Goal: Information Seeking & Learning: Understand process/instructions

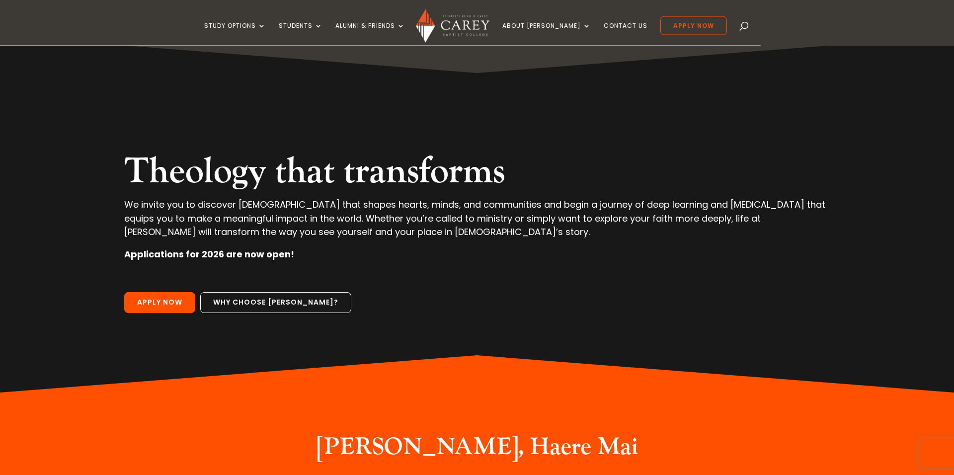
scroll to position [10, 0]
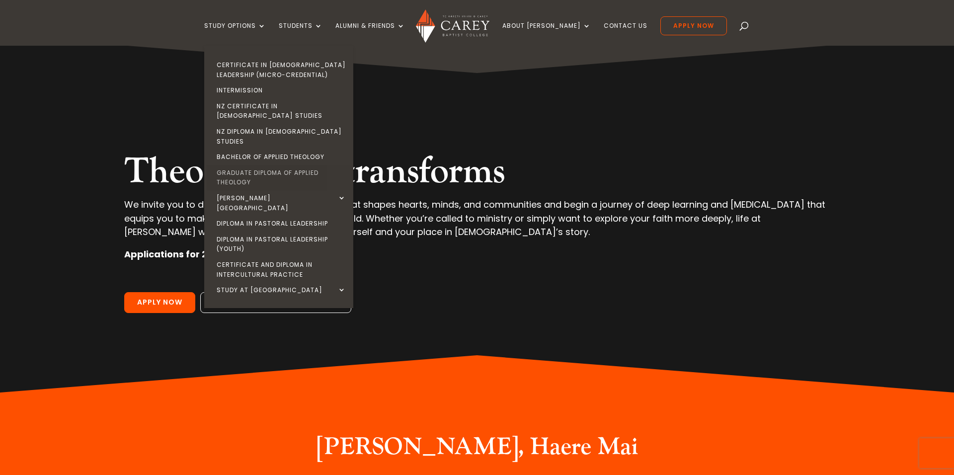
click at [292, 165] on link "Graduate Diploma of Applied Theology" at bounding box center [281, 177] width 149 height 25
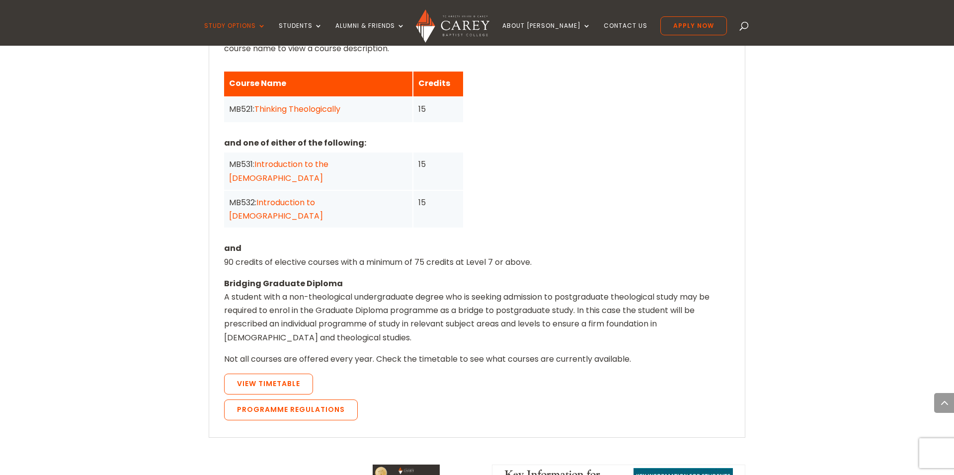
scroll to position [830, 0]
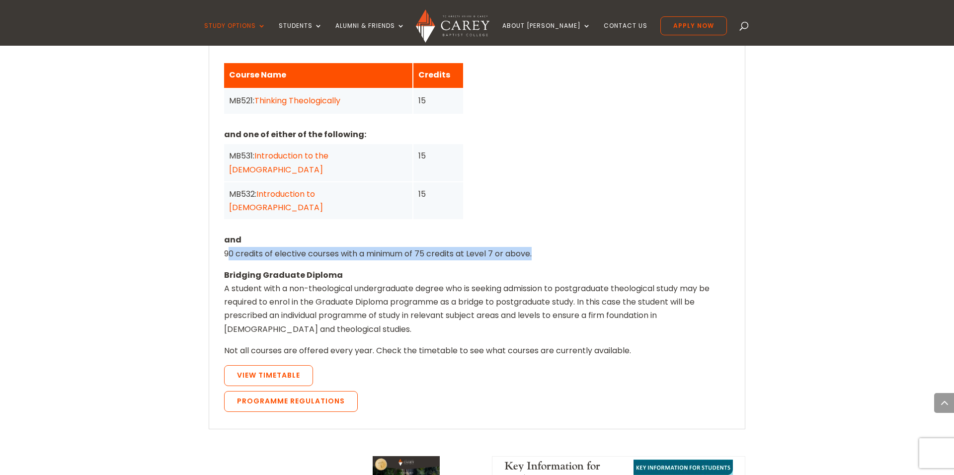
drag, startPoint x: 225, startPoint y: 214, endPoint x: 551, endPoint y: 227, distance: 326.3
click at [551, 227] on div "This programme is equivalent to one year full-time study of 120 Credits at leve…" at bounding box center [477, 218] width 506 height 397
click at [279, 365] on link "View Timetable" at bounding box center [268, 375] width 89 height 21
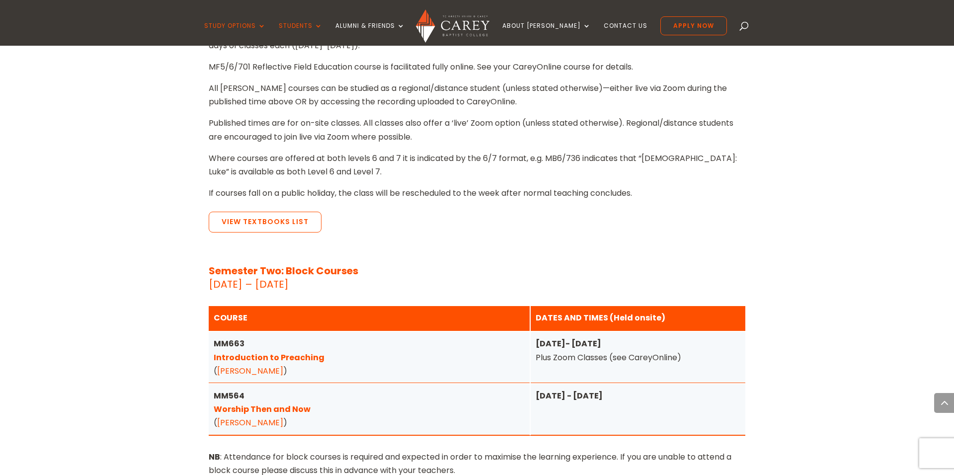
scroll to position [2119, 0]
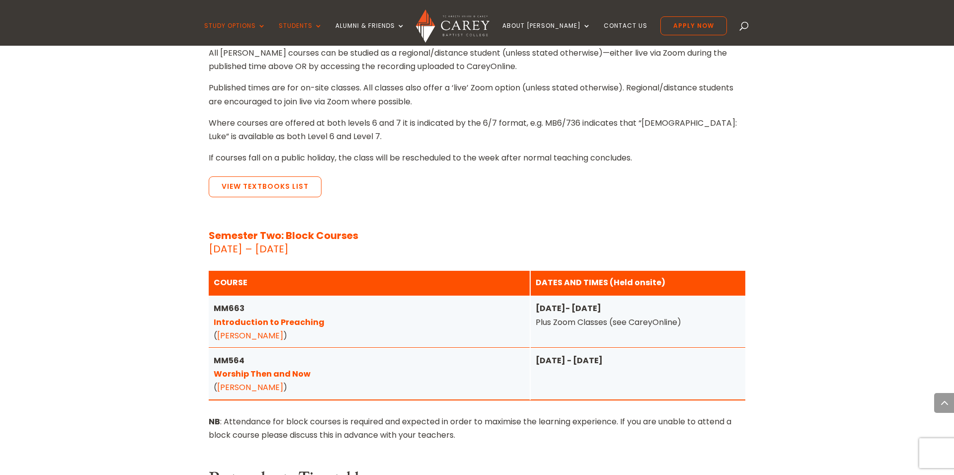
click at [269, 317] on link "Introduction to Preaching" at bounding box center [269, 322] width 111 height 11
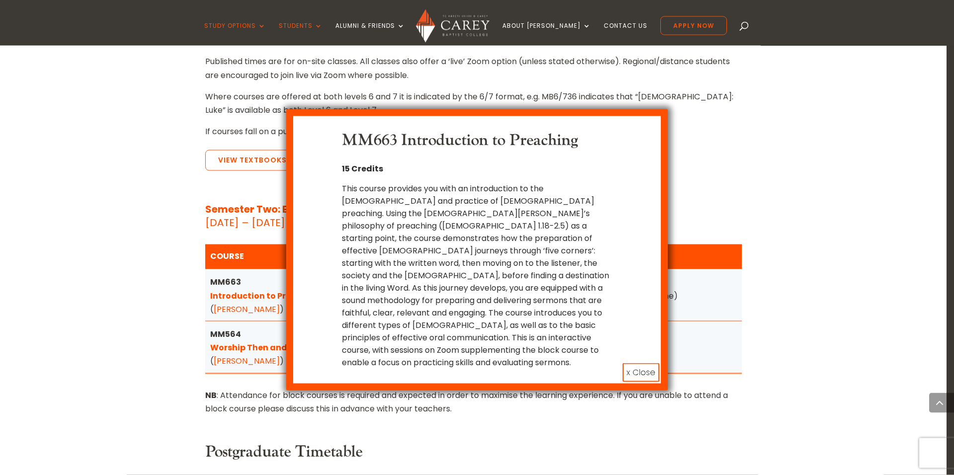
scroll to position [2153, 0]
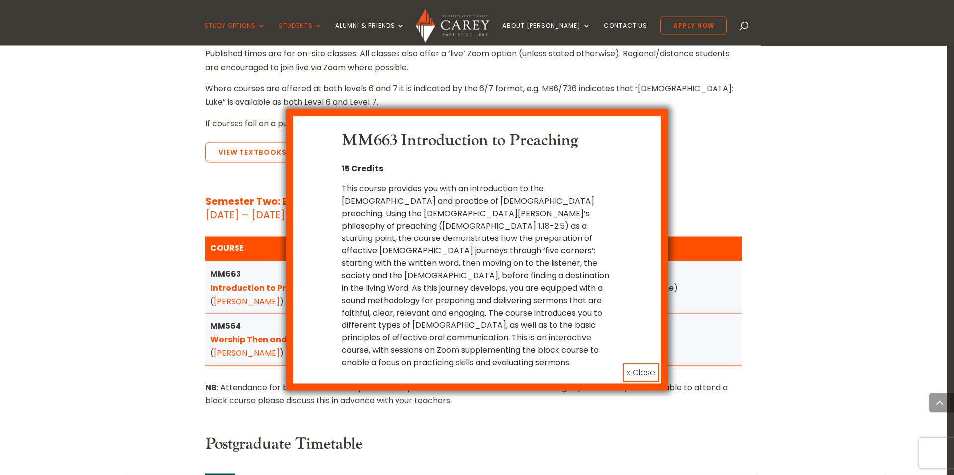
click at [647, 363] on button "x Close" at bounding box center [641, 372] width 37 height 19
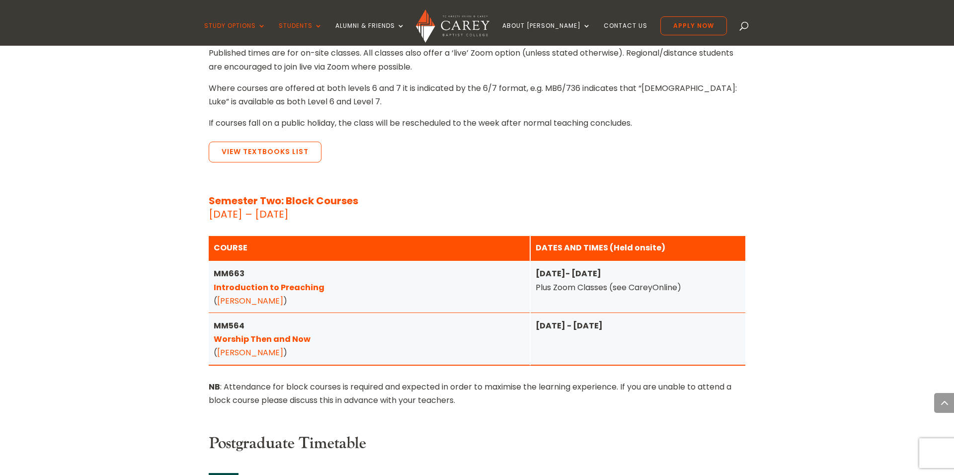
click at [236, 268] on strong "MM663 Introduction to Preaching" at bounding box center [269, 280] width 111 height 25
click at [288, 282] on link "Introduction to Preaching" at bounding box center [269, 287] width 111 height 11
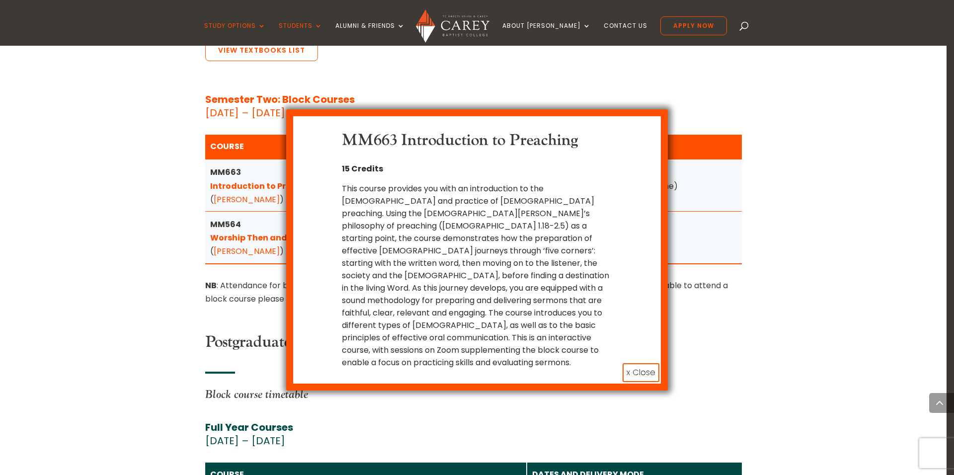
scroll to position [2271, 0]
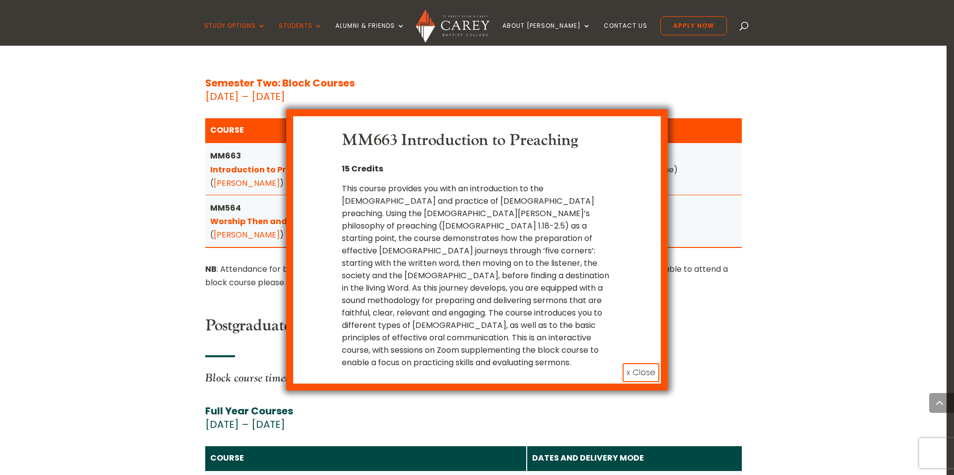
click at [639, 363] on button "x Close" at bounding box center [641, 372] width 37 height 19
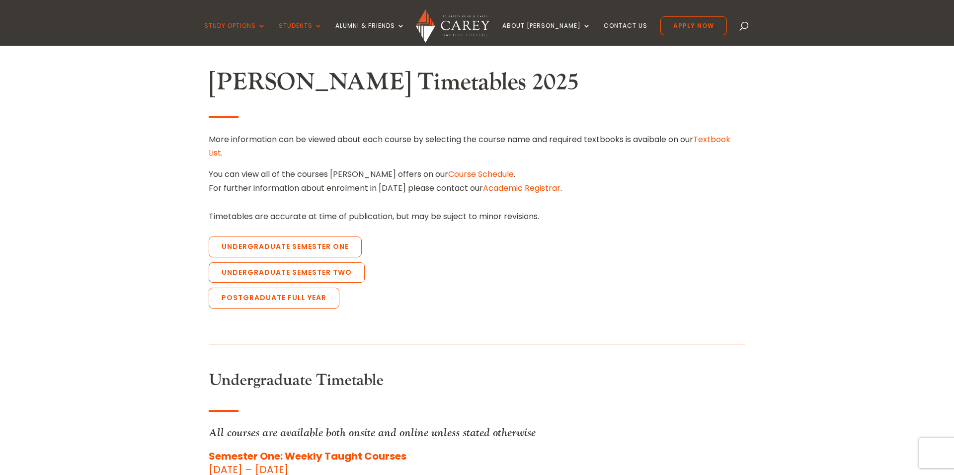
scroll to position [297, 0]
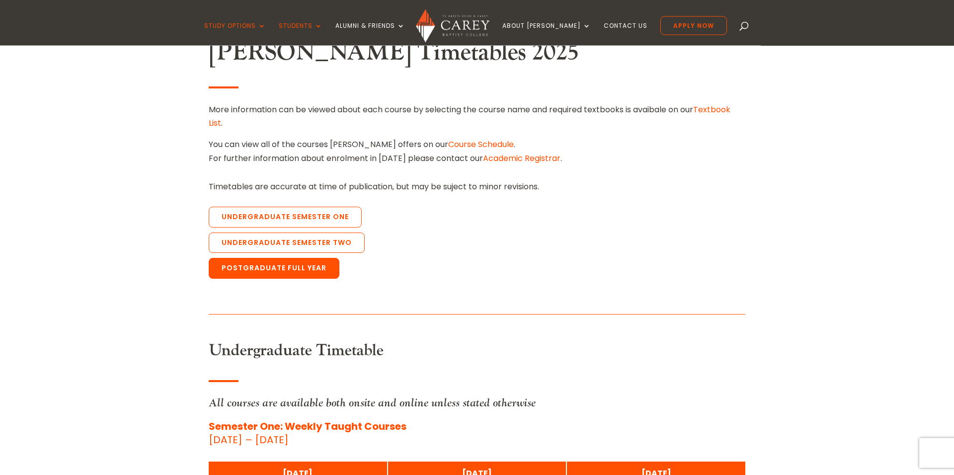
click at [300, 269] on link "Postgraduate Full Year" at bounding box center [274, 268] width 131 height 21
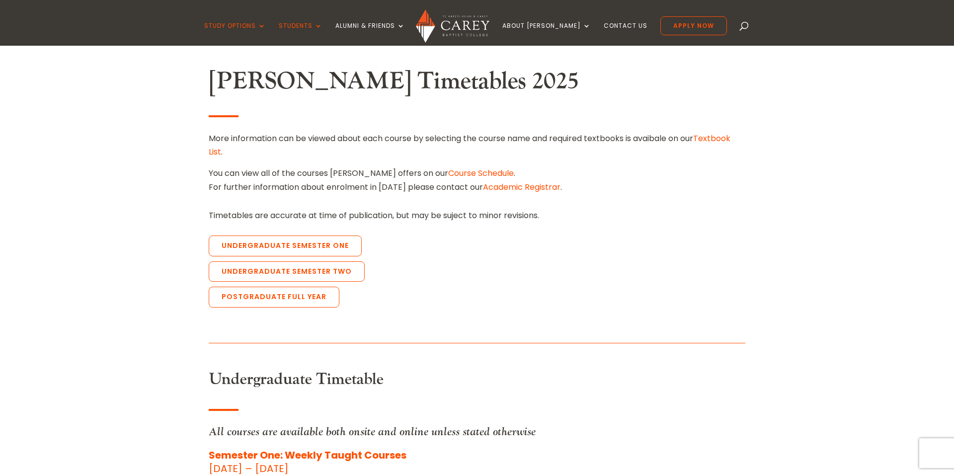
scroll to position [270, 0]
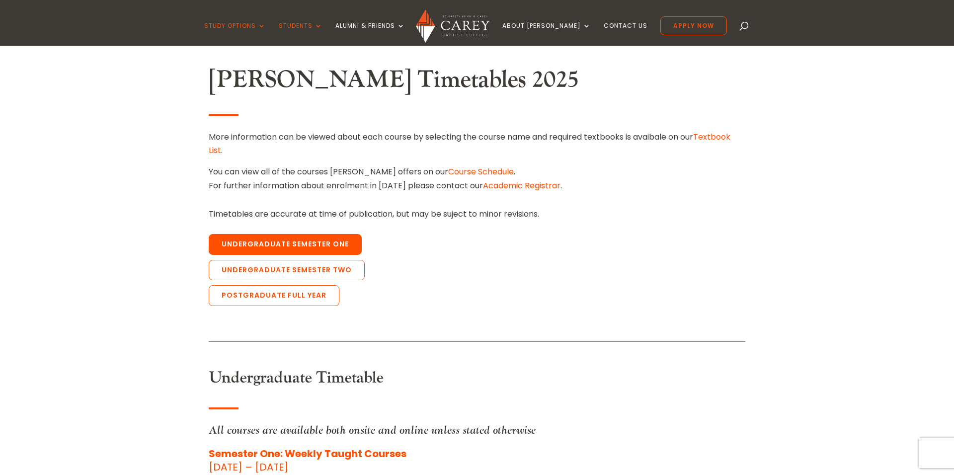
click at [246, 241] on link "Undergraduate Semester One" at bounding box center [285, 244] width 153 height 21
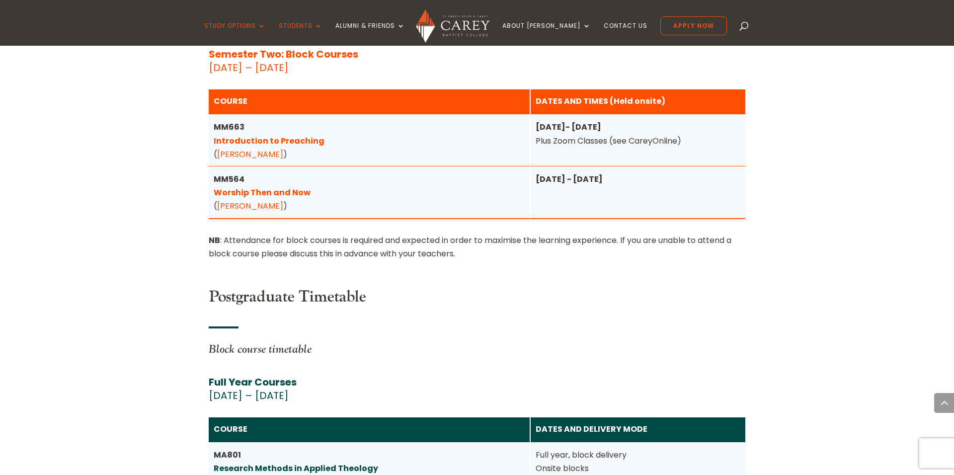
scroll to position [2104, 0]
